Goal: Ask a question

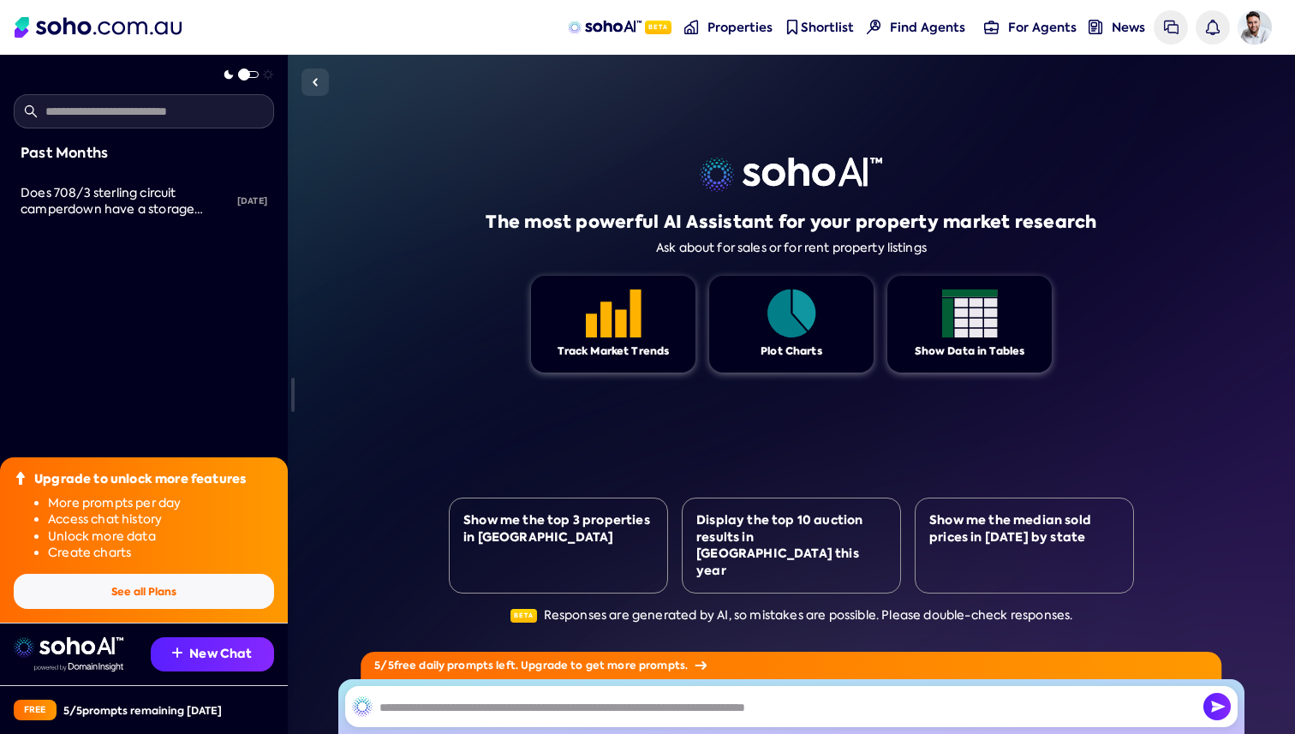
click at [127, 598] on button "See all Plans" at bounding box center [144, 591] width 260 height 35
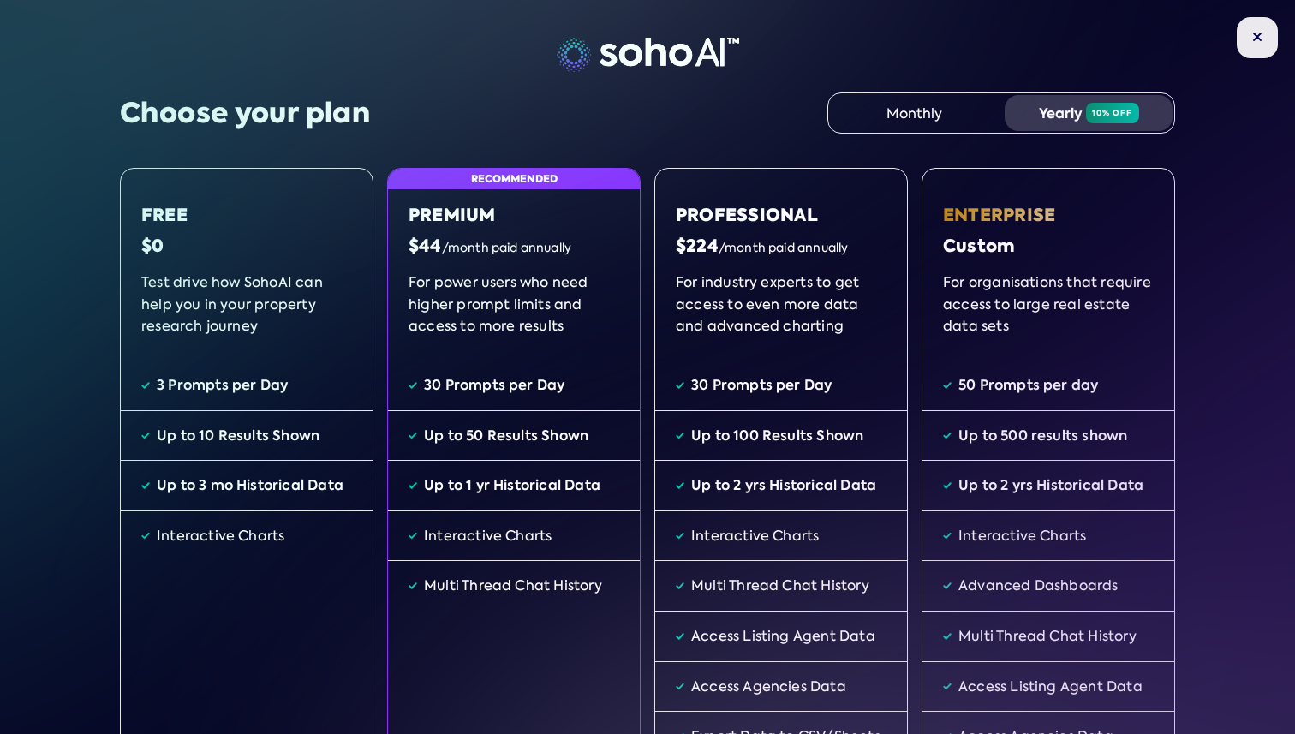
click at [1252, 40] on img at bounding box center [1257, 37] width 10 height 10
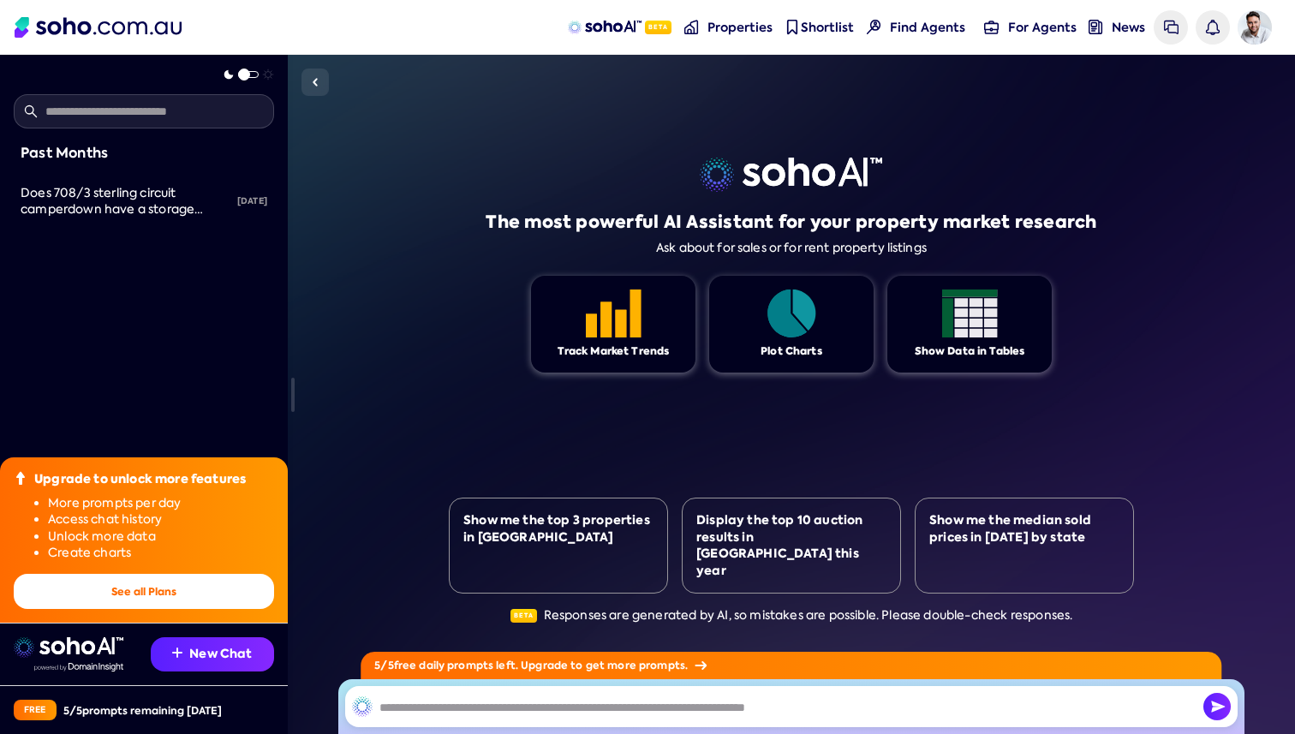
click at [110, 28] on img at bounding box center [98, 27] width 167 height 21
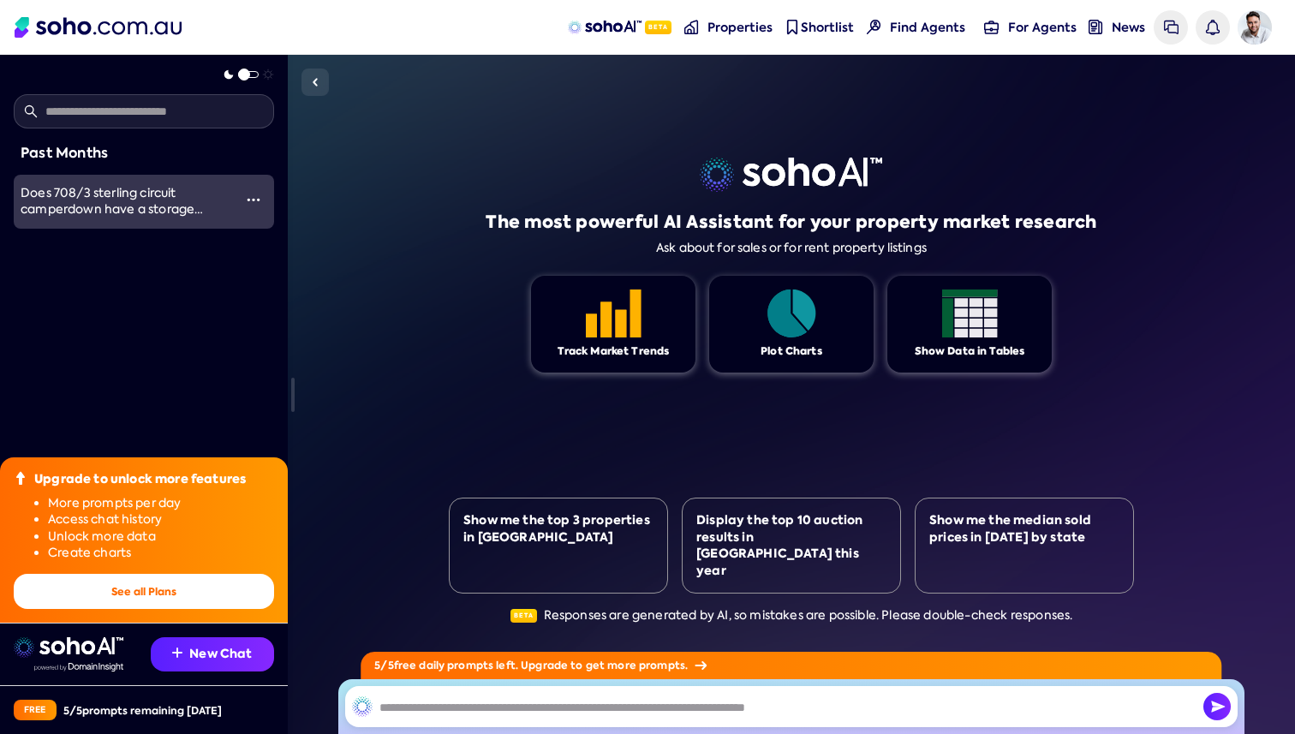
click at [146, 194] on span "Does 708/3 sterling circuit camperdown have a storage cage?" at bounding box center [112, 209] width 182 height 49
